Goal: Task Accomplishment & Management: Complete application form

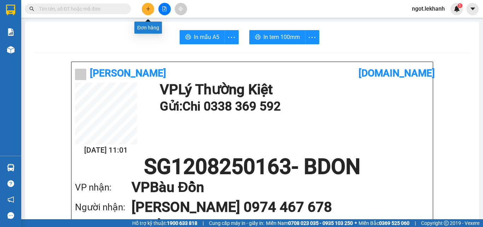
click at [149, 10] on icon "plus" at bounding box center [148, 8] width 5 height 5
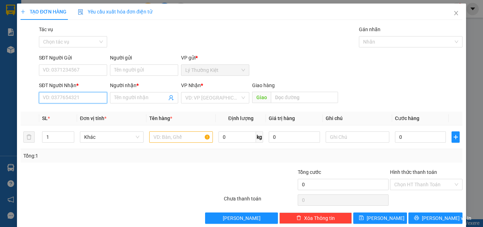
click at [84, 97] on input "SĐT Người Nhận *" at bounding box center [73, 97] width 68 height 11
type input "0978128201"
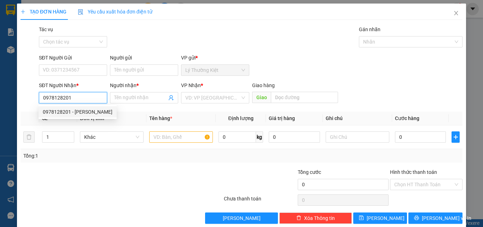
click at [76, 110] on div "0978128201 - [PERSON_NAME]" at bounding box center [78, 112] width 70 height 8
type input "DŨNG CHINH"
type input "30.000"
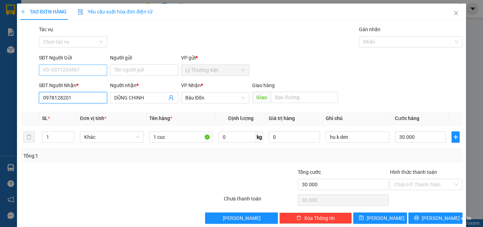
type input "0978128201"
click at [79, 70] on input "SĐT Người Gửi" at bounding box center [73, 69] width 68 height 11
type input "0906921912"
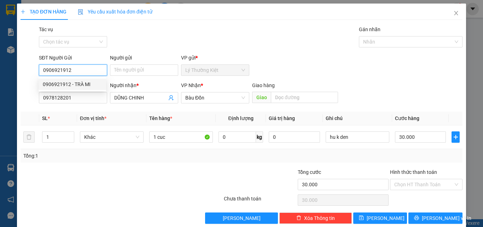
click at [80, 85] on div "0906921912 - TRÀ MI" at bounding box center [72, 84] width 59 height 8
type input "TRÀ MI"
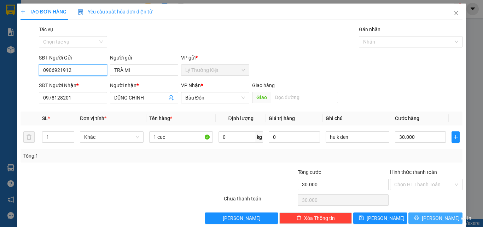
type input "0906921912"
click at [429, 214] on span "[PERSON_NAME] và In" at bounding box center [446, 218] width 49 height 8
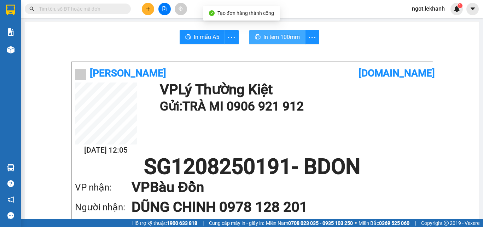
click at [271, 40] on span "In tem 100mm" at bounding box center [281, 37] width 36 height 9
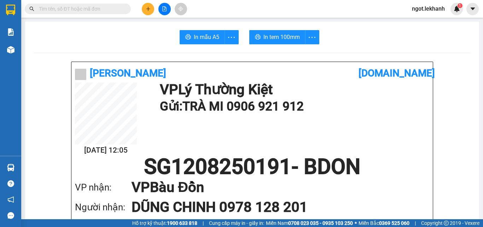
click at [147, 6] on button at bounding box center [148, 9] width 12 height 12
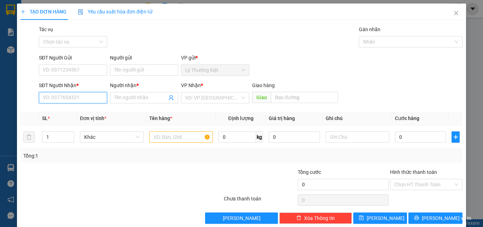
click at [74, 97] on input "SĐT Người Nhận *" at bounding box center [73, 97] width 68 height 11
type input "0966793972"
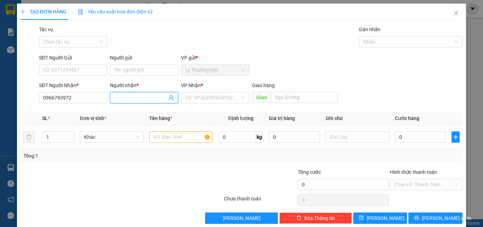
click at [132, 97] on input "Người nhận *" at bounding box center [140, 98] width 53 height 8
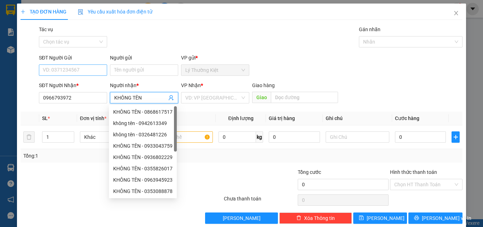
type input "KHÔNG TÊN"
click at [86, 69] on input "SĐT Người Gửi" at bounding box center [73, 69] width 68 height 11
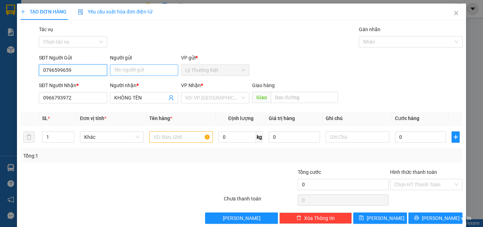
type input "0796599659"
click at [125, 68] on input "Người gửi" at bounding box center [144, 69] width 68 height 11
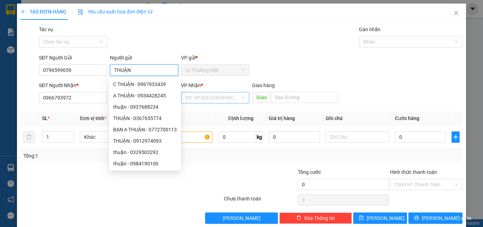
type input "THUẬN"
click at [221, 97] on input "search" at bounding box center [212, 97] width 55 height 11
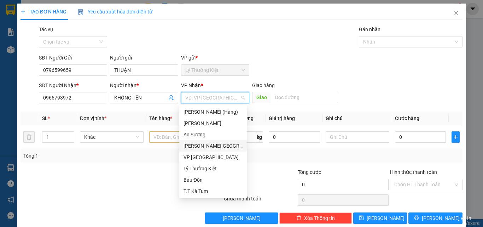
click at [221, 146] on div "[PERSON_NAME][GEOGRAPHIC_DATA]" at bounding box center [212, 146] width 59 height 8
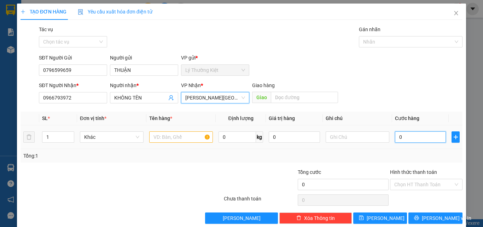
click at [422, 138] on input "0" at bounding box center [420, 136] width 51 height 11
type input "4"
type input "40"
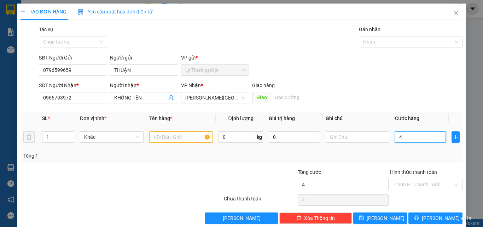
type input "40"
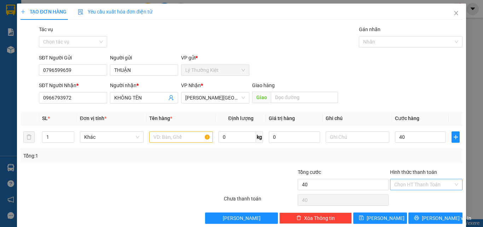
type input "40.000"
click at [447, 183] on input "Hình thức thanh toán" at bounding box center [423, 184] width 59 height 11
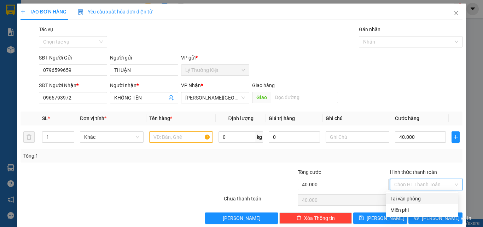
click at [412, 199] on div "Tại văn phòng" at bounding box center [421, 198] width 63 height 8
type input "0"
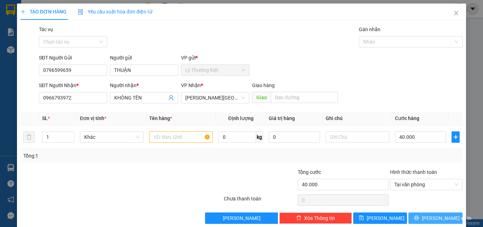
click at [423, 218] on button "[PERSON_NAME] và In" at bounding box center [435, 217] width 54 height 11
click at [167, 137] on input "text" at bounding box center [181, 136] width 64 height 11
type input "1THUNG"
click at [429, 221] on span "[PERSON_NAME] và In" at bounding box center [446, 218] width 49 height 8
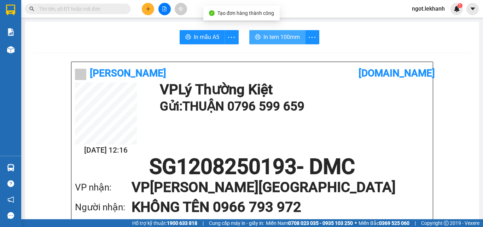
click at [273, 36] on span "In tem 100mm" at bounding box center [281, 37] width 36 height 9
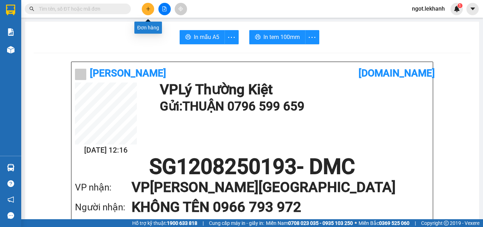
click at [148, 7] on icon "plus" at bounding box center [148, 8] width 5 height 5
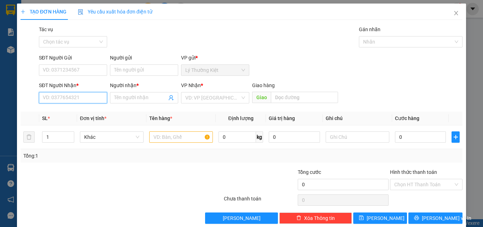
click at [72, 97] on input "SĐT Người Nhận *" at bounding box center [73, 97] width 68 height 11
type input "0384302565"
click at [138, 99] on input "Người nhận *" at bounding box center [140, 98] width 53 height 8
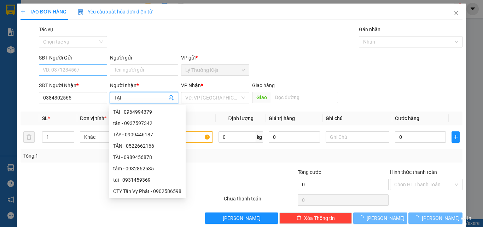
type input "TẠI"
click at [90, 72] on input "SĐT Người Gửi" at bounding box center [73, 69] width 68 height 11
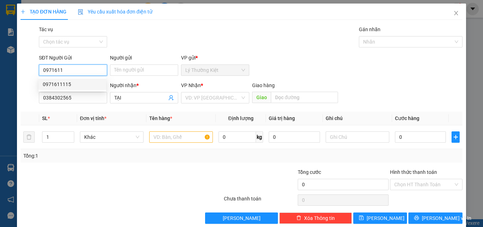
click at [78, 86] on div "0971611115" at bounding box center [72, 84] width 59 height 8
type input "0971611115"
type input "30.000"
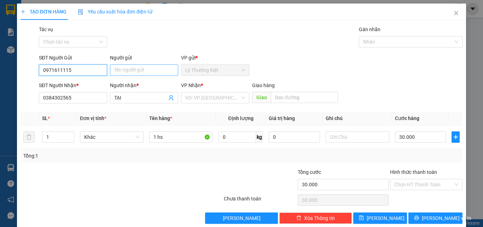
type input "0971611115"
click at [120, 70] on input "Người gửi" at bounding box center [144, 69] width 68 height 11
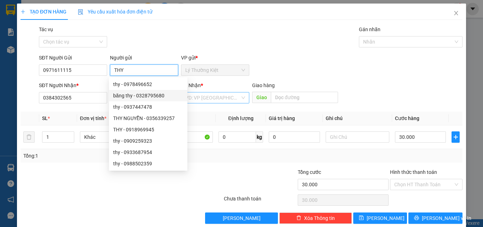
type input "THY"
click at [231, 96] on input "search" at bounding box center [212, 97] width 55 height 11
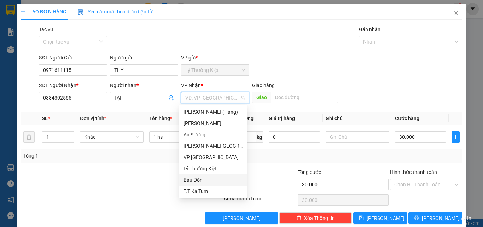
click at [192, 180] on div "Bàu Đồn" at bounding box center [212, 180] width 59 height 8
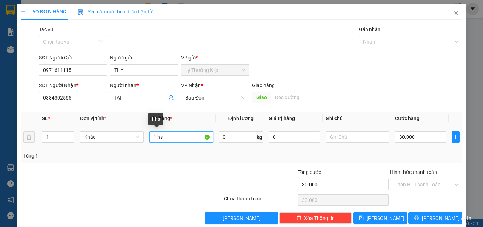
click at [170, 138] on input "1 hs" at bounding box center [181, 136] width 64 height 11
type input "1BICH"
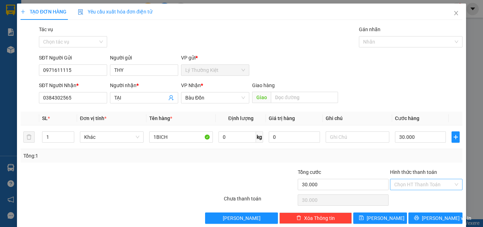
click at [426, 182] on input "Hình thức thanh toán" at bounding box center [423, 184] width 59 height 11
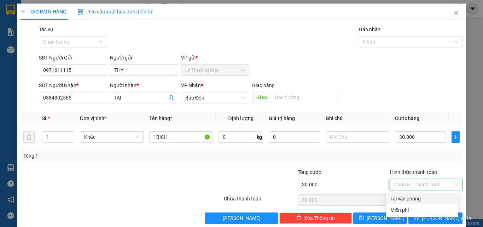
click at [401, 199] on div "Tại văn phòng" at bounding box center [421, 198] width 63 height 8
type input "0"
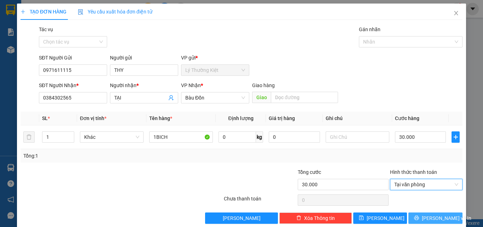
click at [433, 219] on span "[PERSON_NAME] và In" at bounding box center [446, 218] width 49 height 8
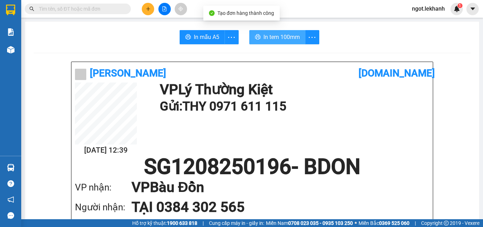
click at [280, 38] on span "In tem 100mm" at bounding box center [281, 37] width 36 height 9
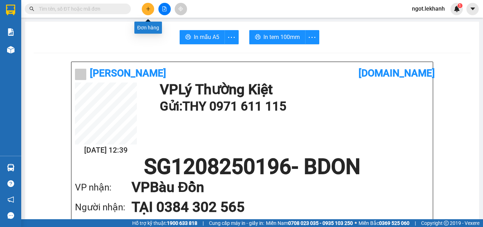
click at [147, 8] on icon "plus" at bounding box center [148, 8] width 5 height 5
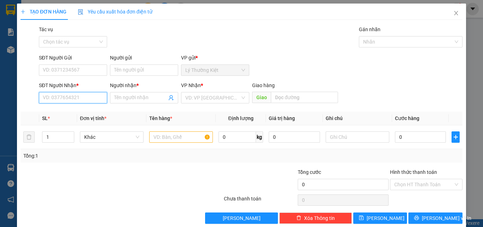
click at [85, 98] on input "SĐT Người Nhận *" at bounding box center [73, 97] width 68 height 11
type input "0933245117"
click at [88, 110] on div "0933245117 - giáp" at bounding box center [72, 112] width 59 height 8
type input "giáp"
type input "50.000"
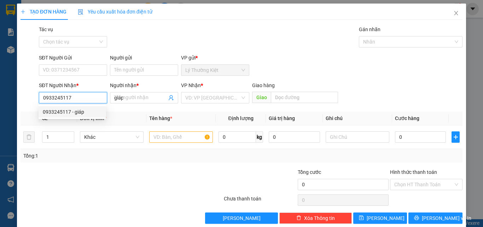
type input "50.000"
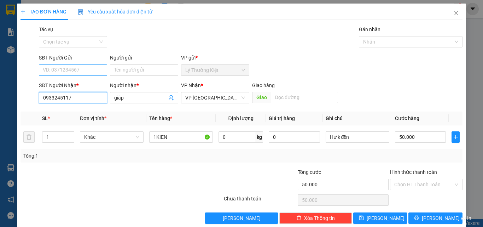
type input "0933245117"
click at [92, 68] on input "SĐT Người Gửi" at bounding box center [73, 69] width 68 height 11
type input "0949778268"
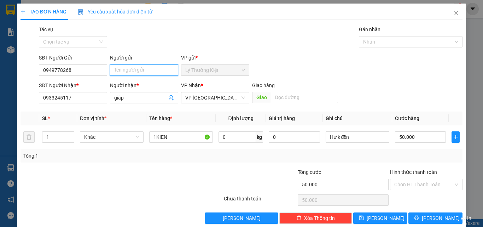
click at [155, 70] on input "Người gửi" at bounding box center [144, 69] width 68 height 11
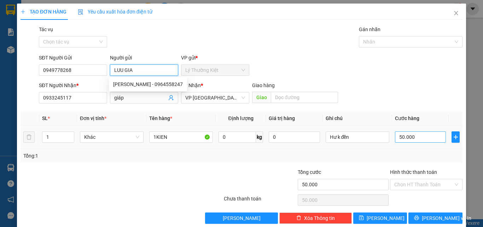
type input "LUU GIA"
click at [410, 137] on input "50.000" at bounding box center [420, 136] width 51 height 11
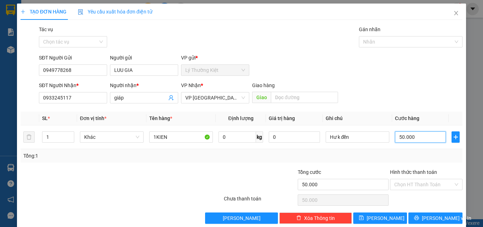
type input "0"
type input "4"
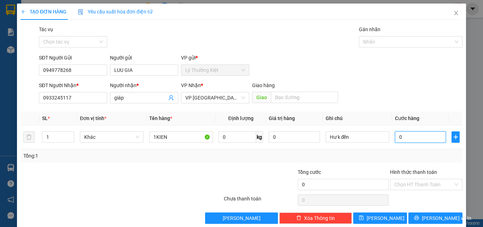
type input "04"
type input "40"
type input "040"
type input "4"
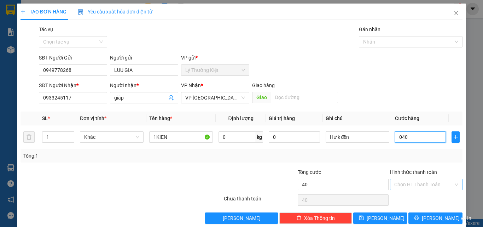
type input "4"
type input "04"
type input "0"
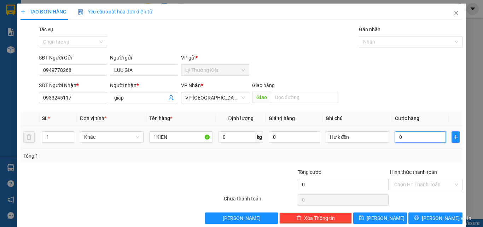
click at [395, 137] on input "0" at bounding box center [420, 136] width 51 height 11
type input "40"
type input "400"
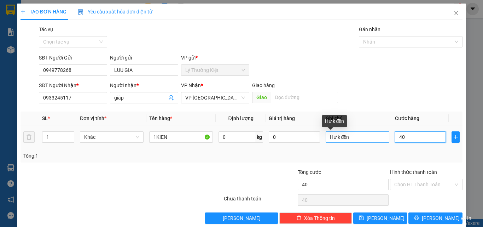
type input "400"
click at [407, 139] on input "400" at bounding box center [420, 136] width 51 height 11
type input "40"
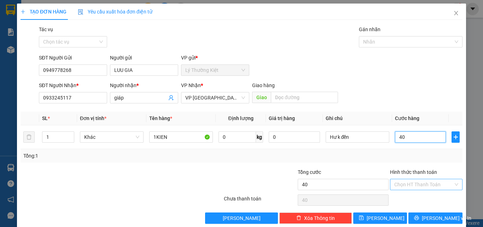
type input "40"
type input "40.000"
click at [422, 182] on input "Hình thức thanh toán" at bounding box center [423, 184] width 59 height 11
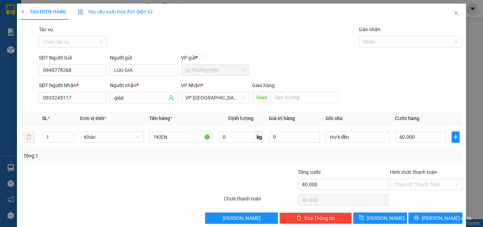
click at [373, 156] on div "Tổng: 1" at bounding box center [241, 156] width 436 height 8
click at [428, 216] on span "[PERSON_NAME] và In" at bounding box center [446, 218] width 49 height 8
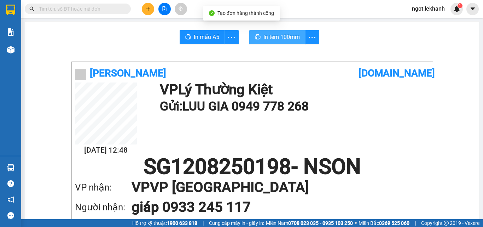
click at [277, 36] on span "In tem 100mm" at bounding box center [281, 37] width 36 height 9
